Goal: Transaction & Acquisition: Book appointment/travel/reservation

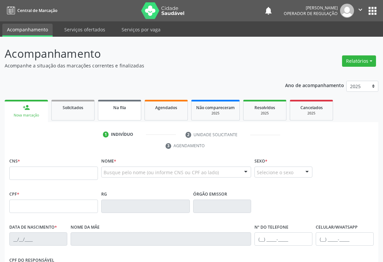
click at [120, 112] on link "Na fila" at bounding box center [119, 110] width 43 height 21
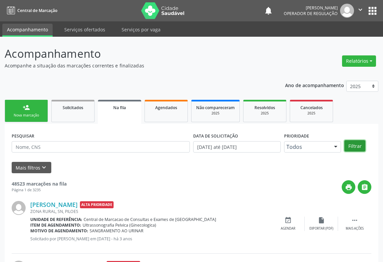
drag, startPoint x: 354, startPoint y: 144, endPoint x: 335, endPoint y: 133, distance: 22.3
click at [354, 143] on button "Filtrar" at bounding box center [355, 145] width 21 height 11
click at [22, 117] on div "Nova marcação" at bounding box center [26, 115] width 33 height 5
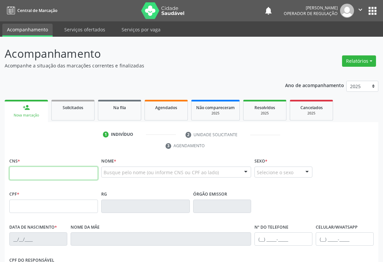
drag, startPoint x: 50, startPoint y: 170, endPoint x: 58, endPoint y: 166, distance: 9.2
click at [50, 170] on input "text" at bounding box center [53, 172] width 89 height 13
type input "709 0078 8813 9114"
type input "[DATE]"
type input "[PERSON_NAME]"
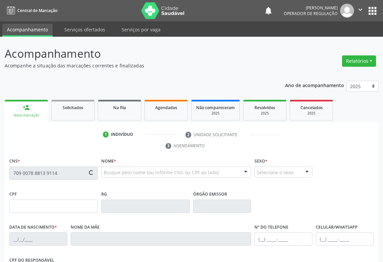
type input "[PHONE_NUMBER]"
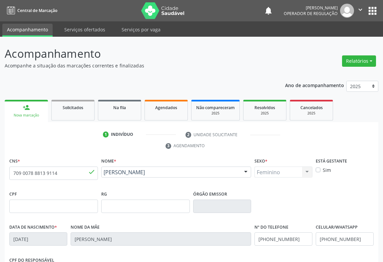
scroll to position [110, 0]
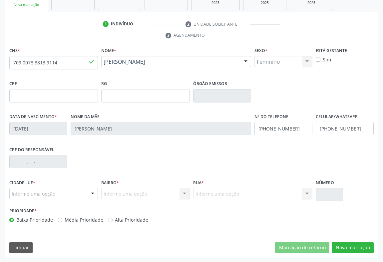
click at [90, 193] on div at bounding box center [93, 193] width 10 height 11
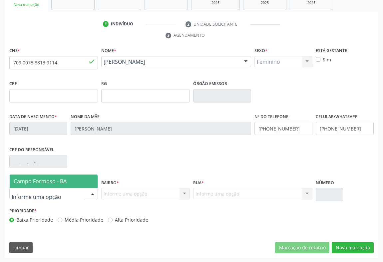
click at [60, 183] on span "Campo Formoso - BA" at bounding box center [40, 180] width 53 height 7
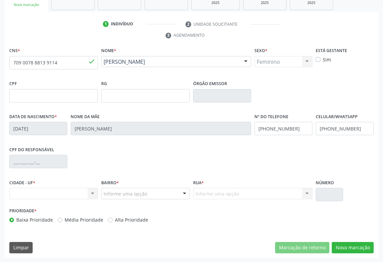
click at [183, 193] on div at bounding box center [185, 193] width 10 height 11
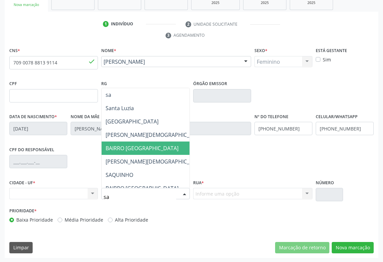
type input "san"
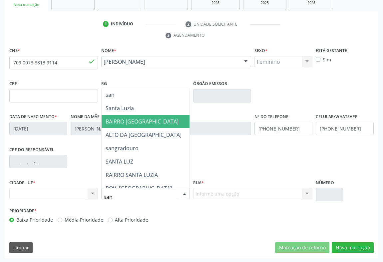
drag, startPoint x: 132, startPoint y: 122, endPoint x: 161, endPoint y: 126, distance: 29.7
click at [132, 122] on span "BAIRRO [GEOGRAPHIC_DATA]" at bounding box center [142, 121] width 73 height 7
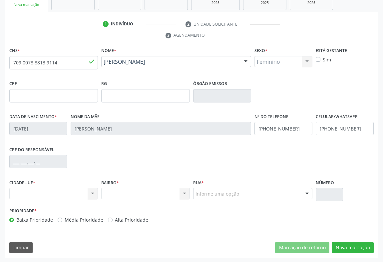
click at [304, 193] on div at bounding box center [307, 193] width 10 height 11
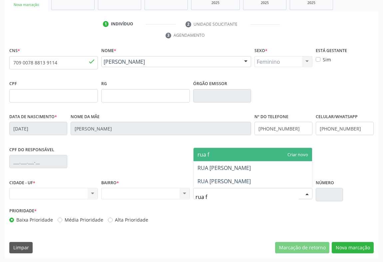
type input "rua fa"
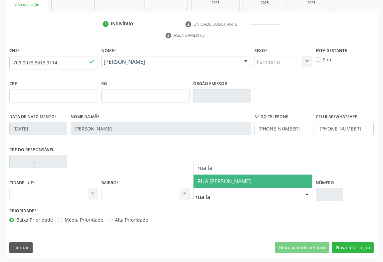
click at [249, 180] on span "RUA [PERSON_NAME]" at bounding box center [224, 180] width 53 height 7
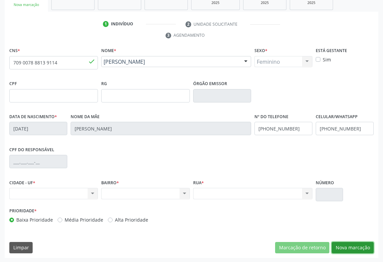
click at [354, 248] on button "Nova marcação" at bounding box center [353, 247] width 42 height 11
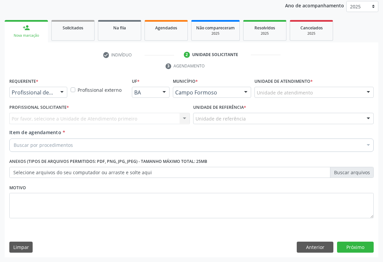
scroll to position [79, 0]
click at [55, 87] on div "Profissional de Saúde" at bounding box center [38, 92] width 58 height 11
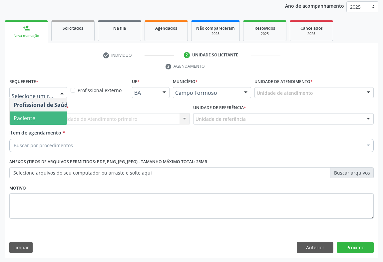
click at [30, 121] on span "Paciente" at bounding box center [42, 117] width 65 height 13
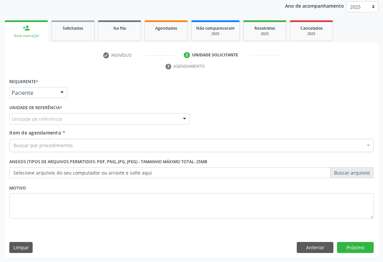
click at [139, 122] on div "Unidade de referência" at bounding box center [99, 118] width 181 height 11
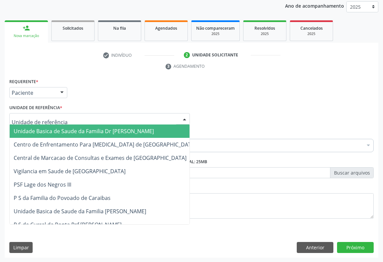
click at [63, 130] on span "Unidade Basica de Saude da Familia Dr [PERSON_NAME]" at bounding box center [84, 130] width 140 height 7
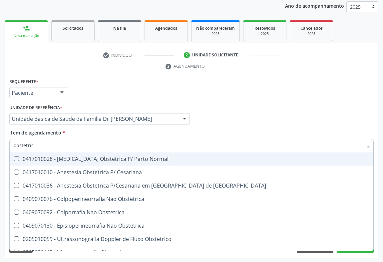
type input "obstetrica"
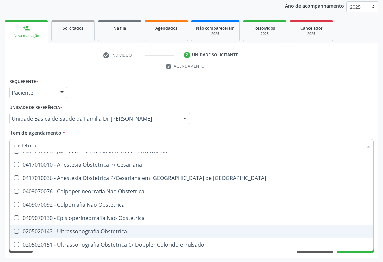
click at [83, 230] on div "0205020143 - Ultrassonografia Obstetrica" at bounding box center [192, 230] width 356 height 5
checkbox Obstetrica "true"
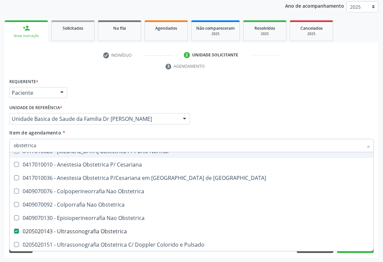
click at [152, 133] on div "Item de agendamento * obstetrica Desfazer seleção 0417010028 - [MEDICAL_DATA] O…" at bounding box center [191, 139] width 365 height 21
checkbox Cesariana "true"
checkbox Obstetrica "false"
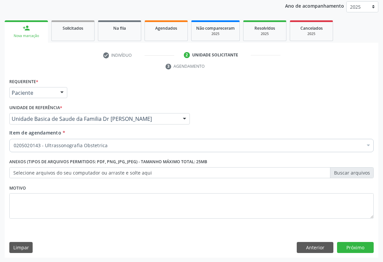
scroll to position [0, 0]
click at [358, 243] on button "Próximo" at bounding box center [355, 247] width 37 height 11
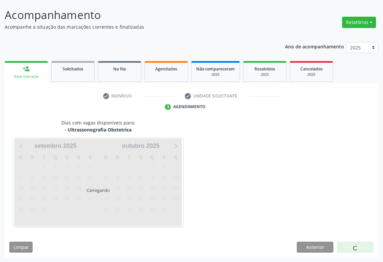
scroll to position [38, 0]
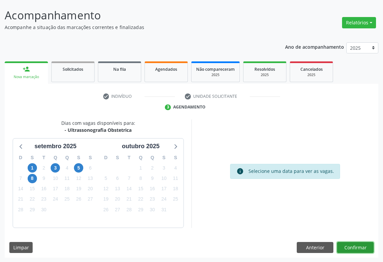
click at [358, 243] on button "Confirmar" at bounding box center [355, 247] width 37 height 11
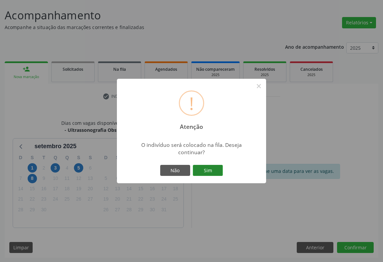
click at [210, 170] on button "Sim" at bounding box center [208, 170] width 30 height 11
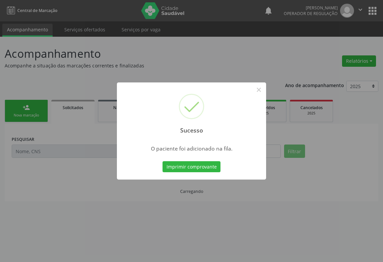
scroll to position [0, 0]
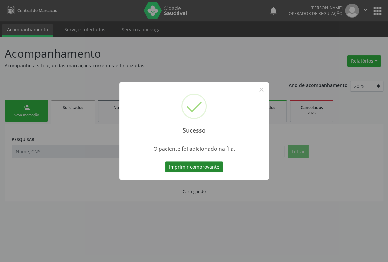
click at [206, 167] on button "Imprimir comprovante" at bounding box center [194, 166] width 58 height 11
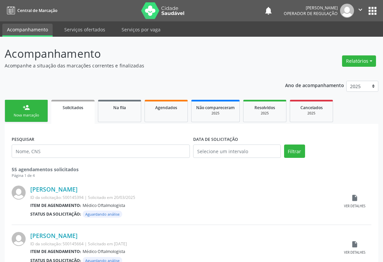
click at [358, 12] on icon "" at bounding box center [360, 9] width 7 height 7
click at [329, 40] on link "Sair" at bounding box center [344, 40] width 46 height 9
